Goal: Task Accomplishment & Management: Manage account settings

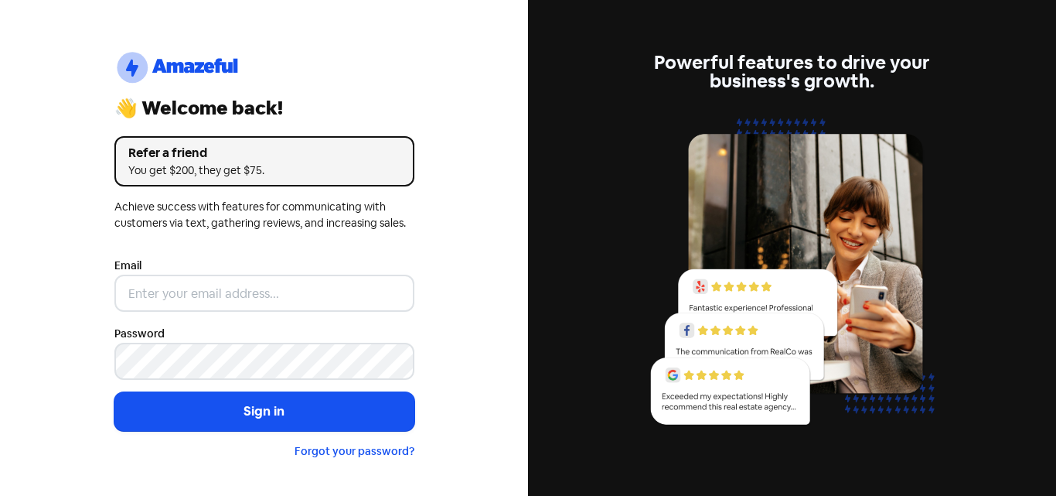
type input "info@cosmeticsnow.com"
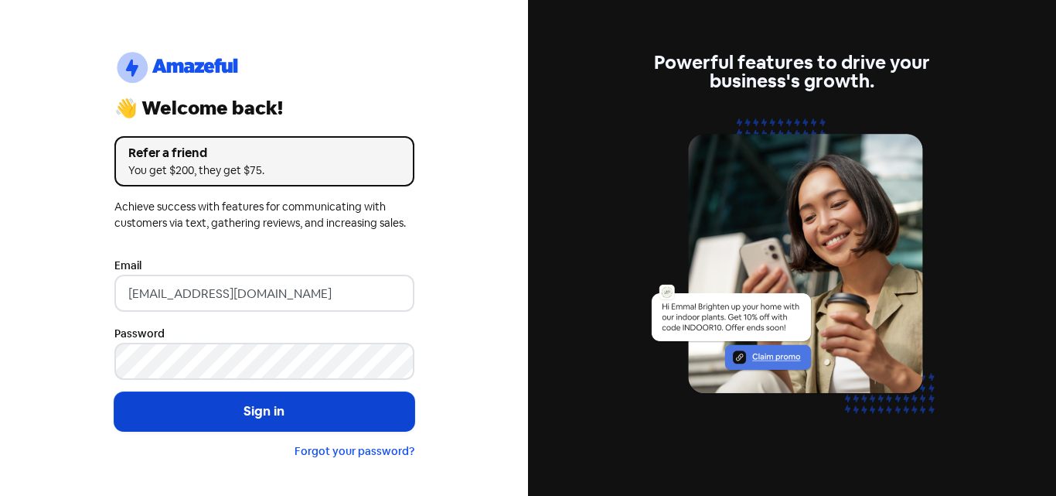
click at [309, 411] on button "Sign in" at bounding box center [264, 411] width 300 height 39
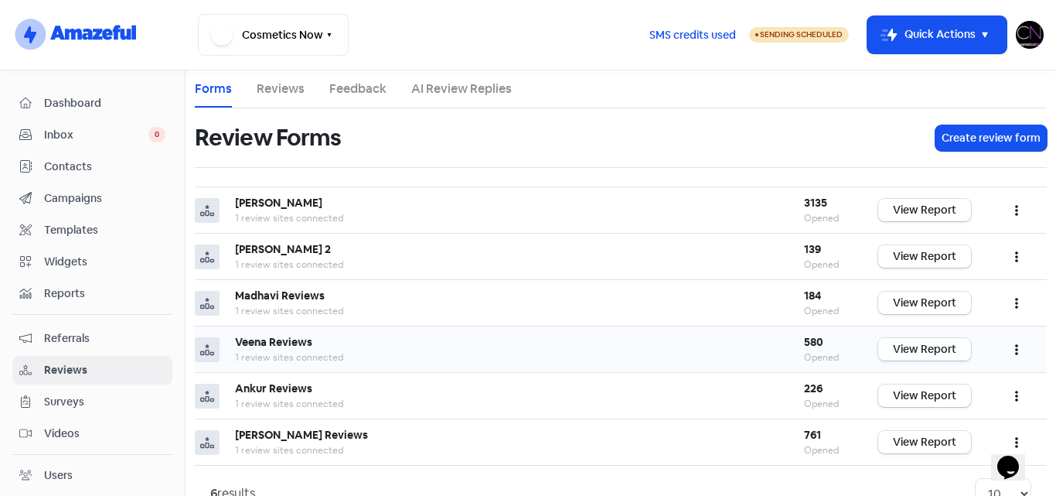
click at [918, 353] on link "View Report" at bounding box center [924, 349] width 93 height 22
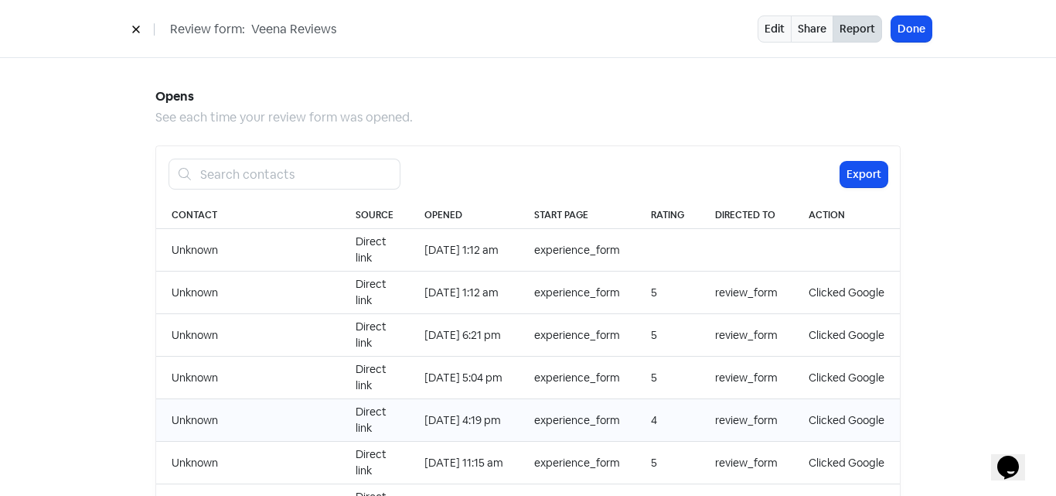
scroll to position [1595, 0]
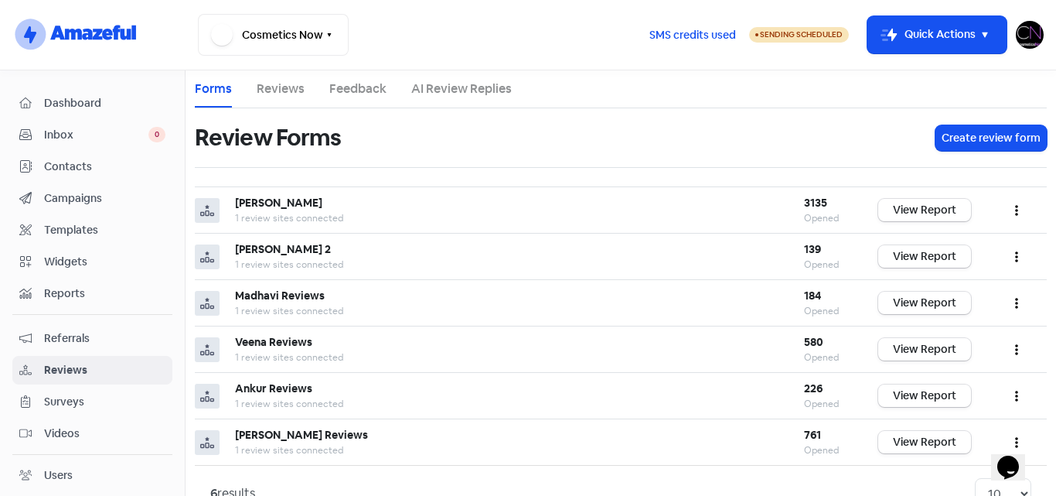
click at [1022, 43] on img at bounding box center [1030, 35] width 28 height 28
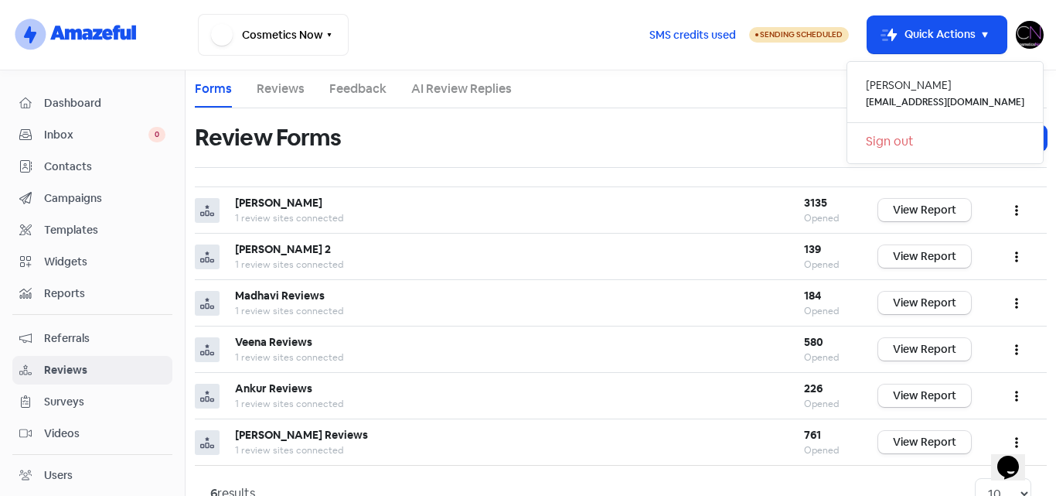
click at [940, 145] on link "Sign out" at bounding box center [945, 141] width 196 height 25
